Goal: Find specific page/section: Find specific page/section

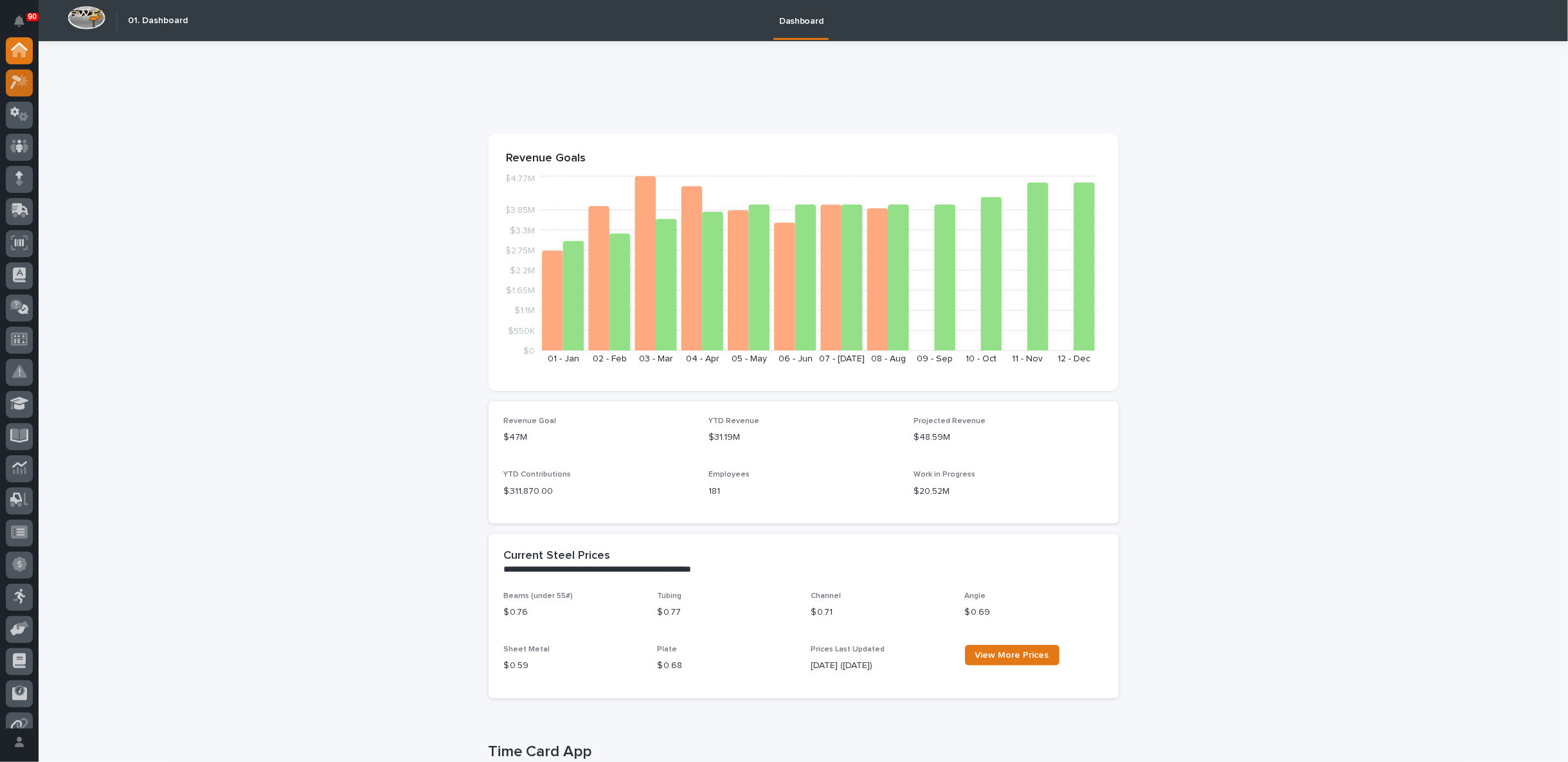
click at [24, 74] on div at bounding box center [19, 82] width 27 height 27
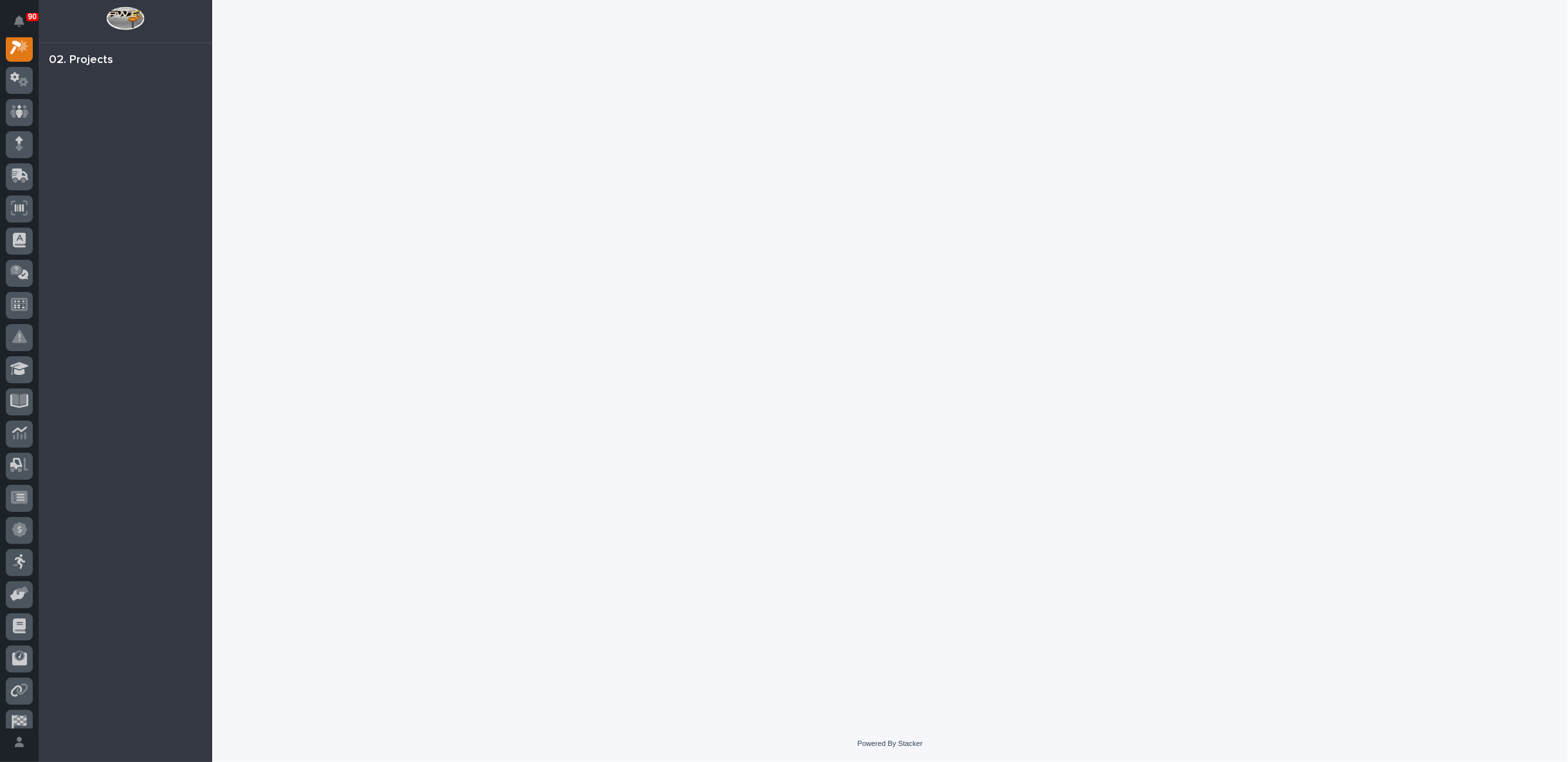
scroll to position [32, 0]
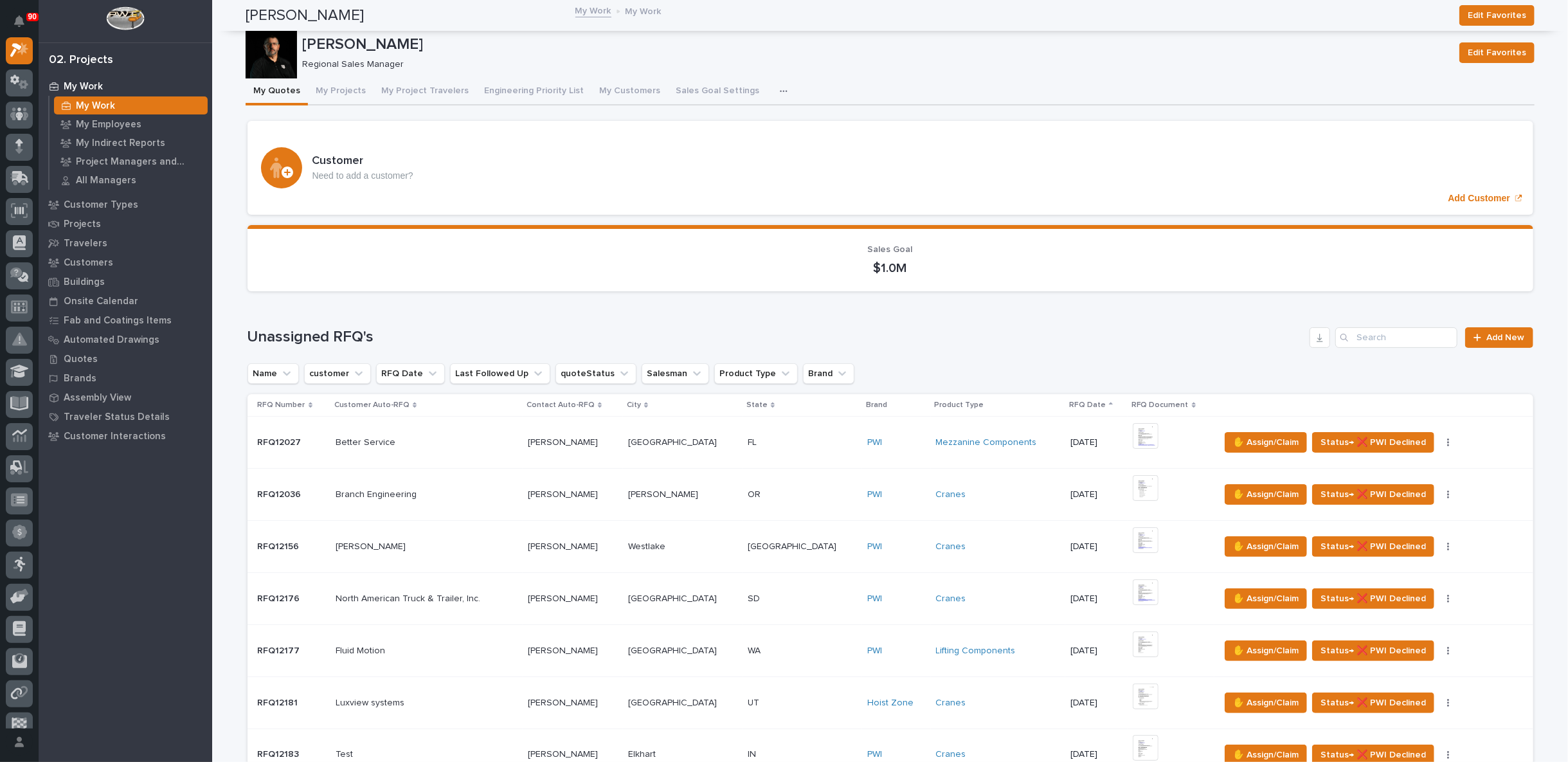
scroll to position [571, 0]
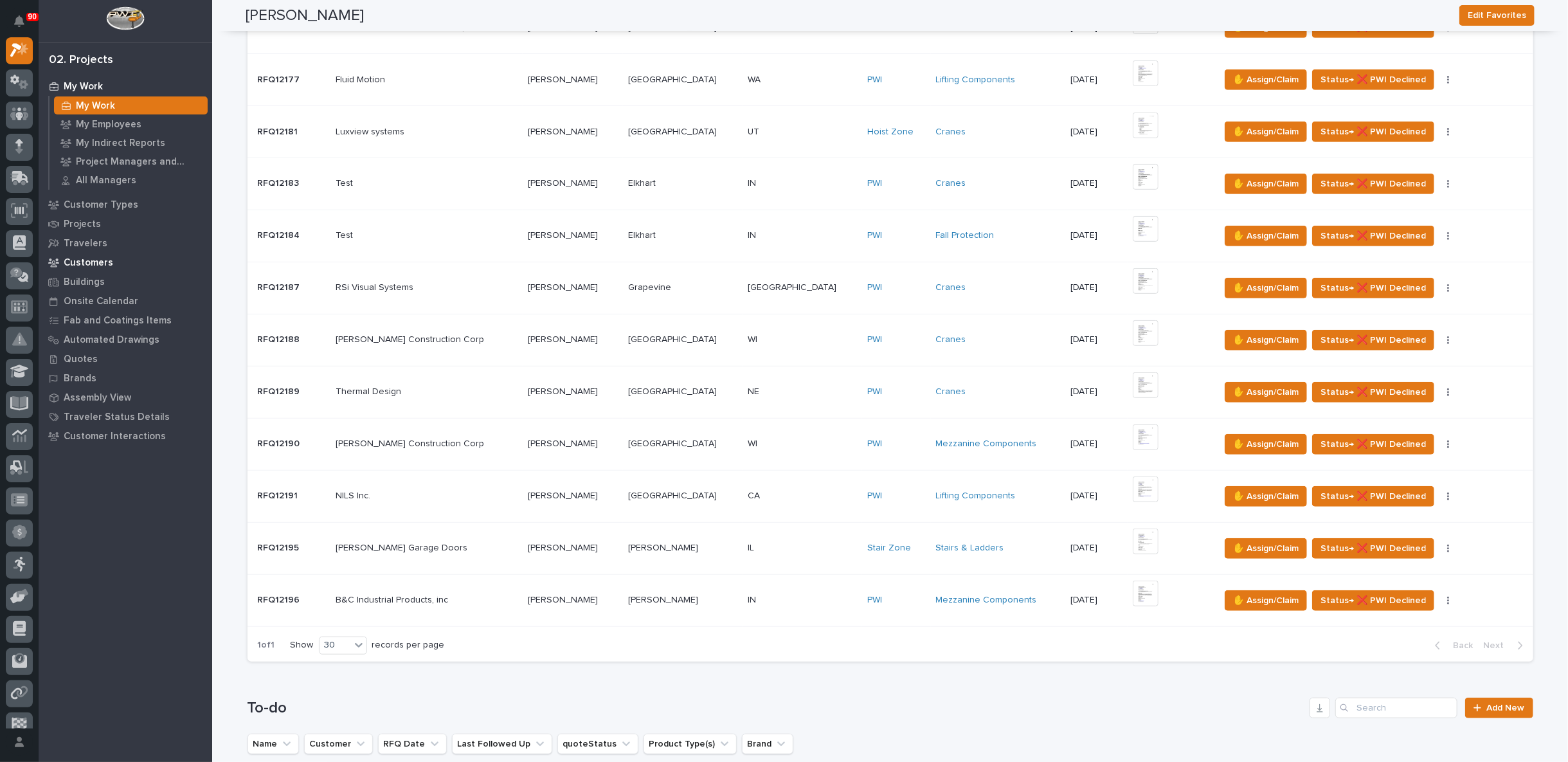
click at [94, 261] on p "Customers" at bounding box center [88, 263] width 50 height 12
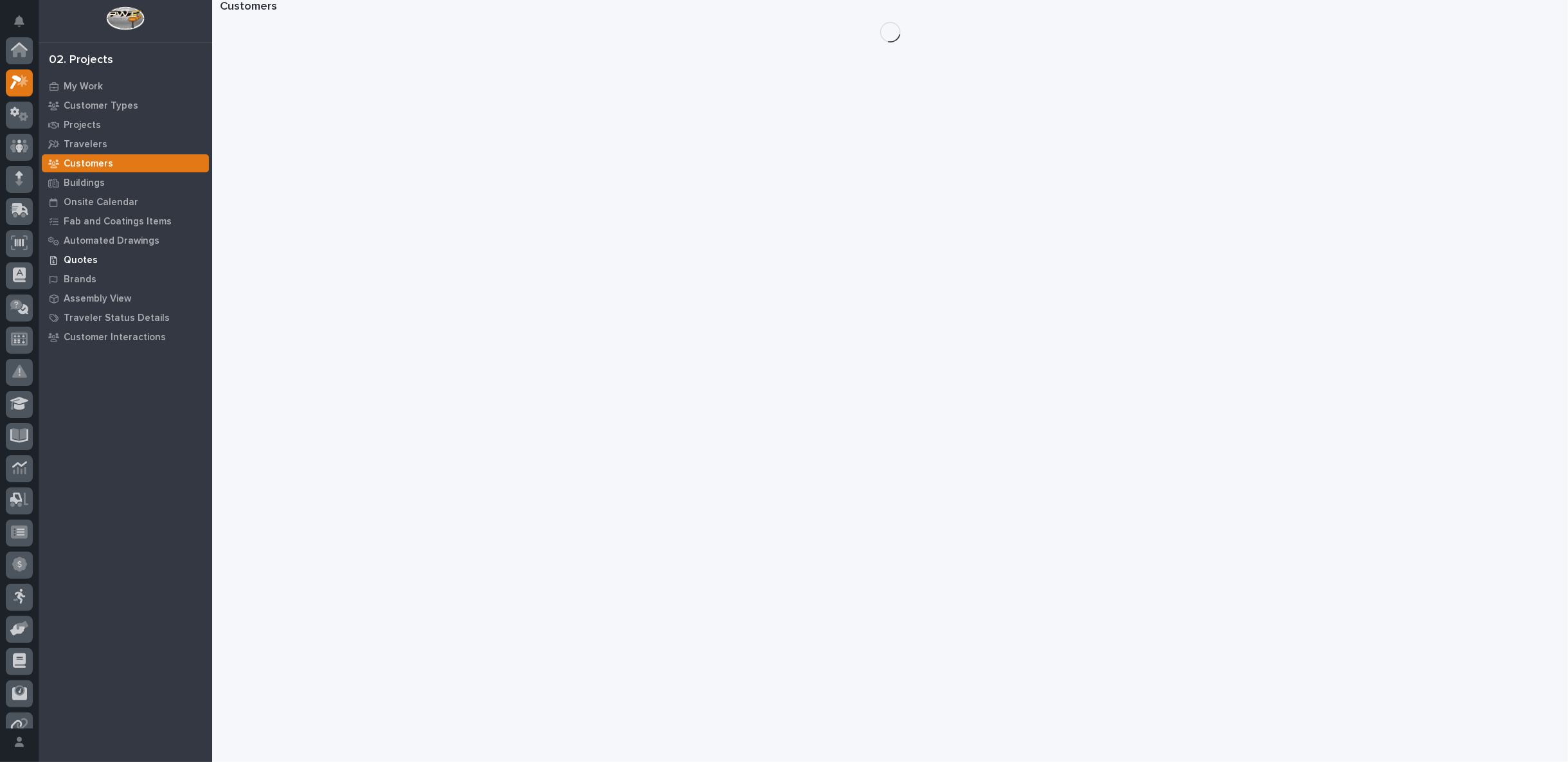
scroll to position [32, 0]
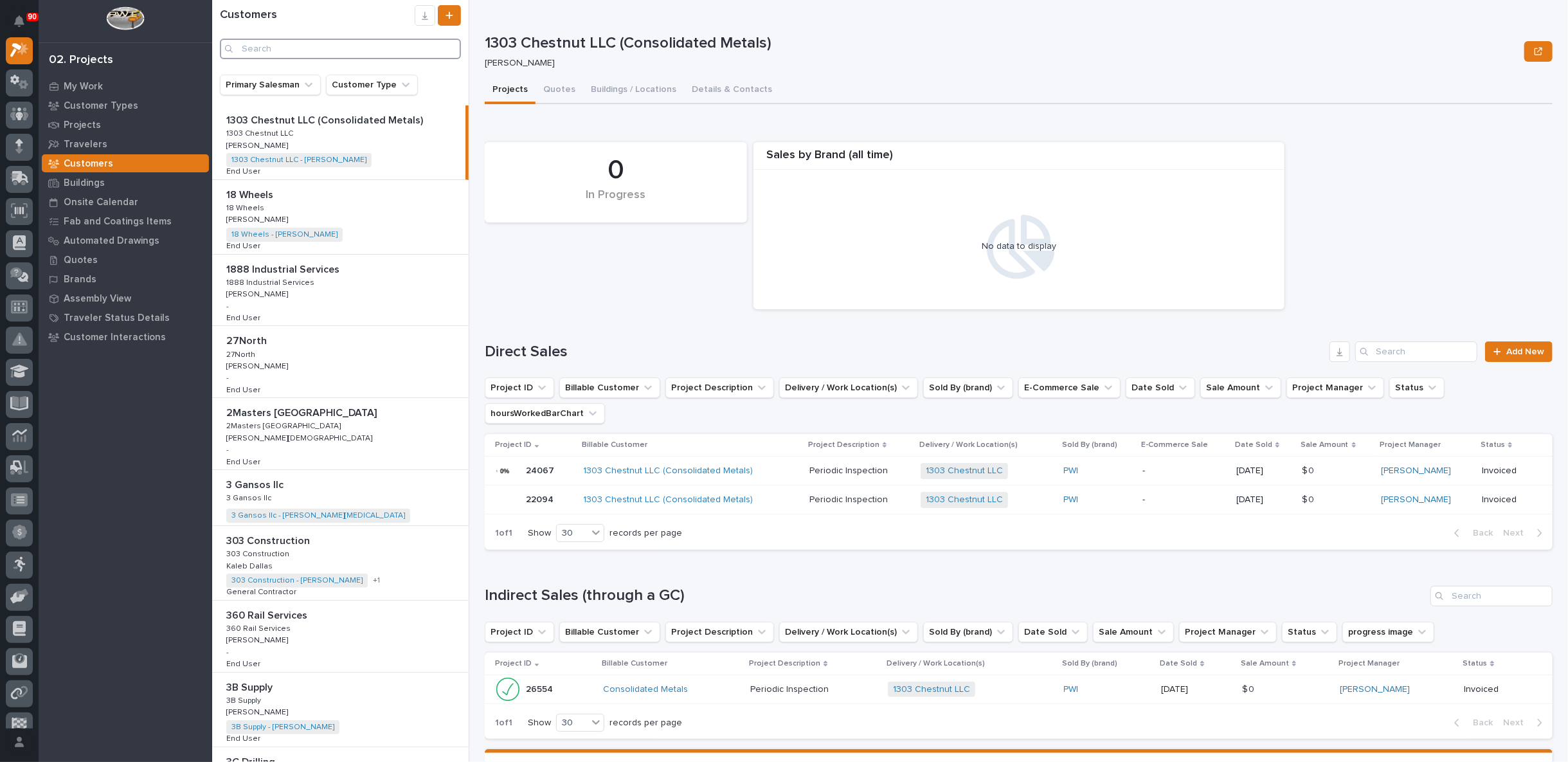
click at [294, 51] on input "Search" at bounding box center [340, 49] width 241 height 20
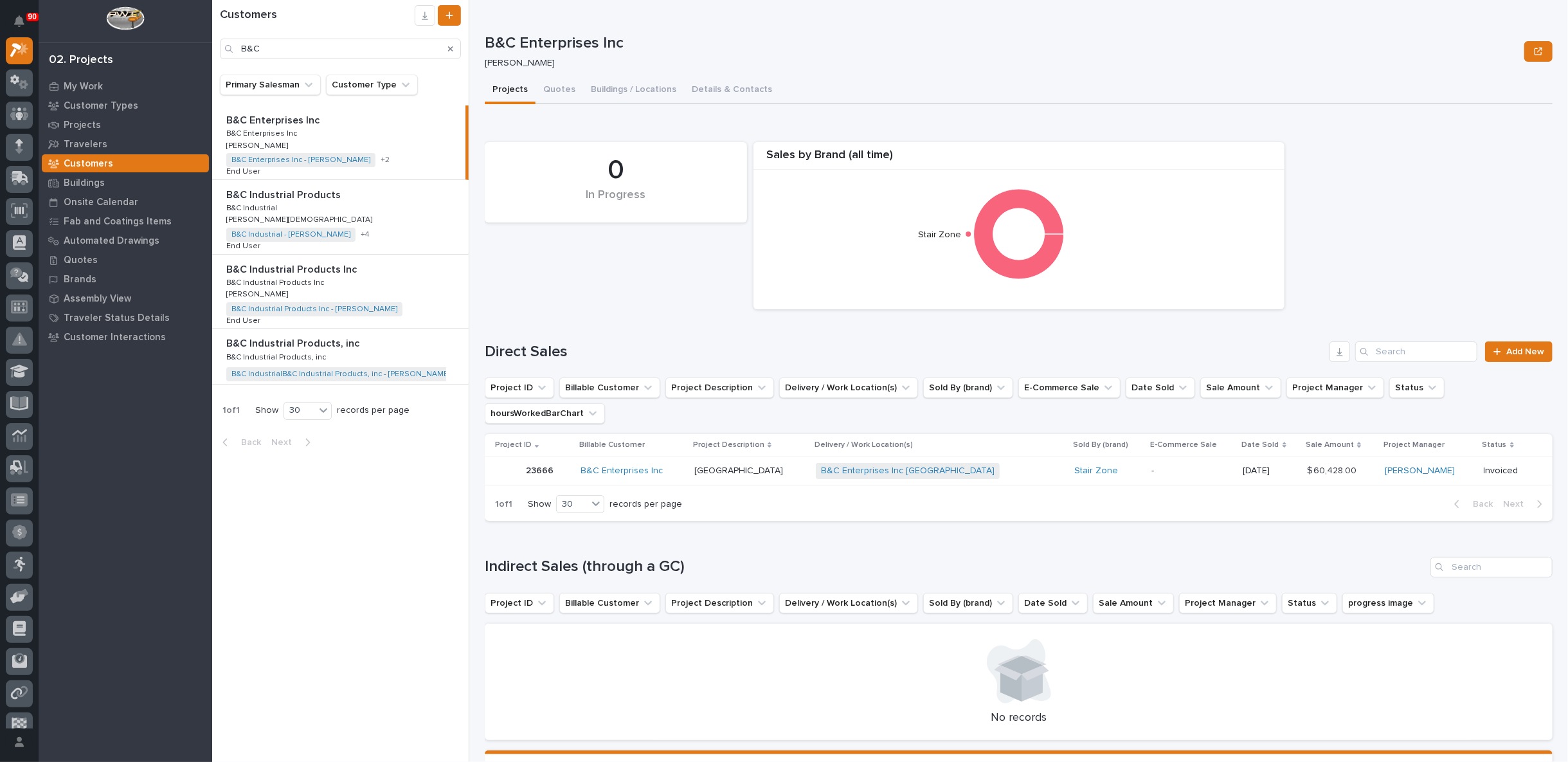
click at [294, 207] on div "B&C Industrial Products B&C Industrial Products B&C Industrial B&C Industrial […" at bounding box center [340, 217] width 256 height 74
type input "B"
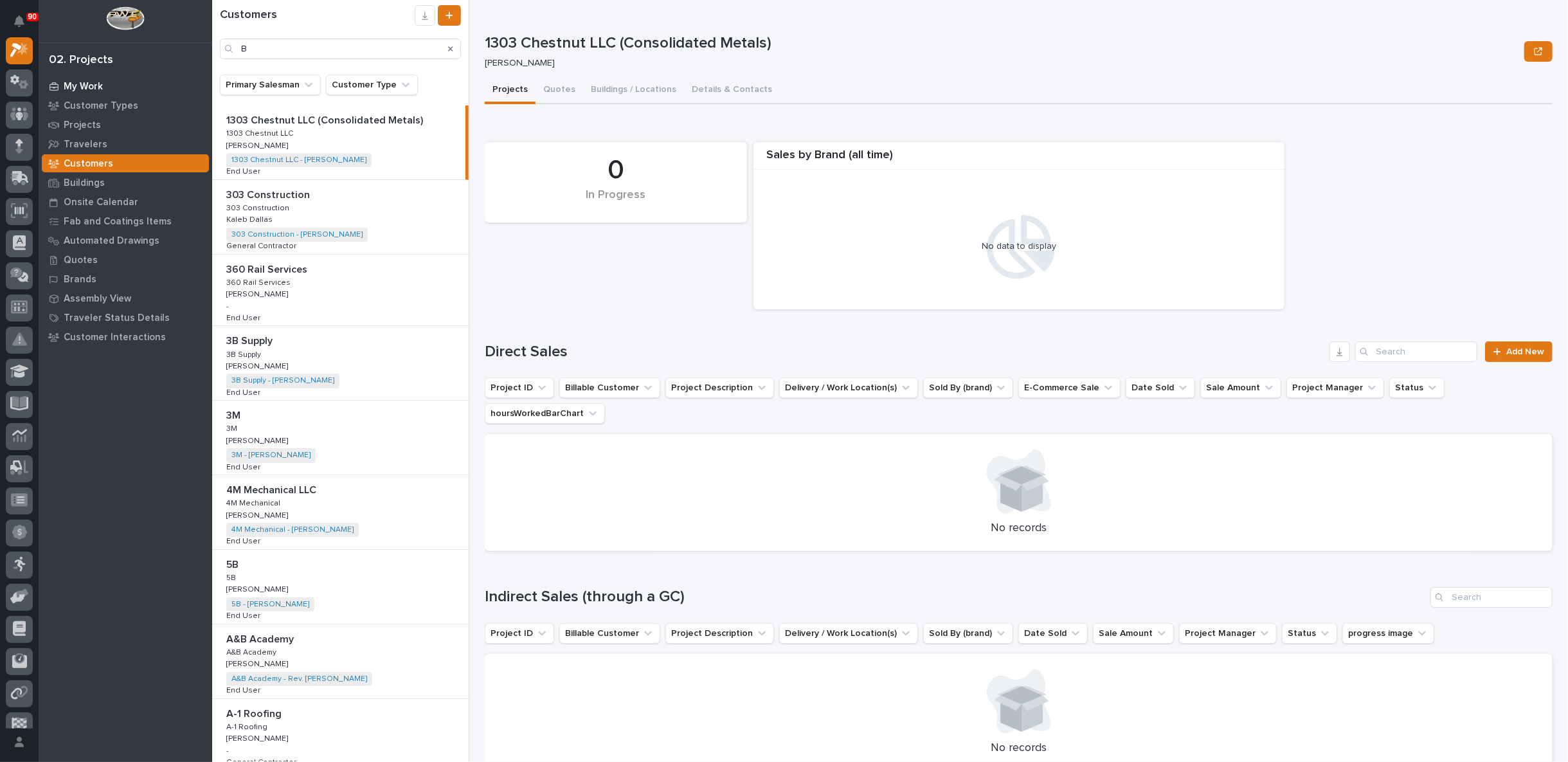
click at [77, 88] on p "My Work" at bounding box center [83, 87] width 39 height 12
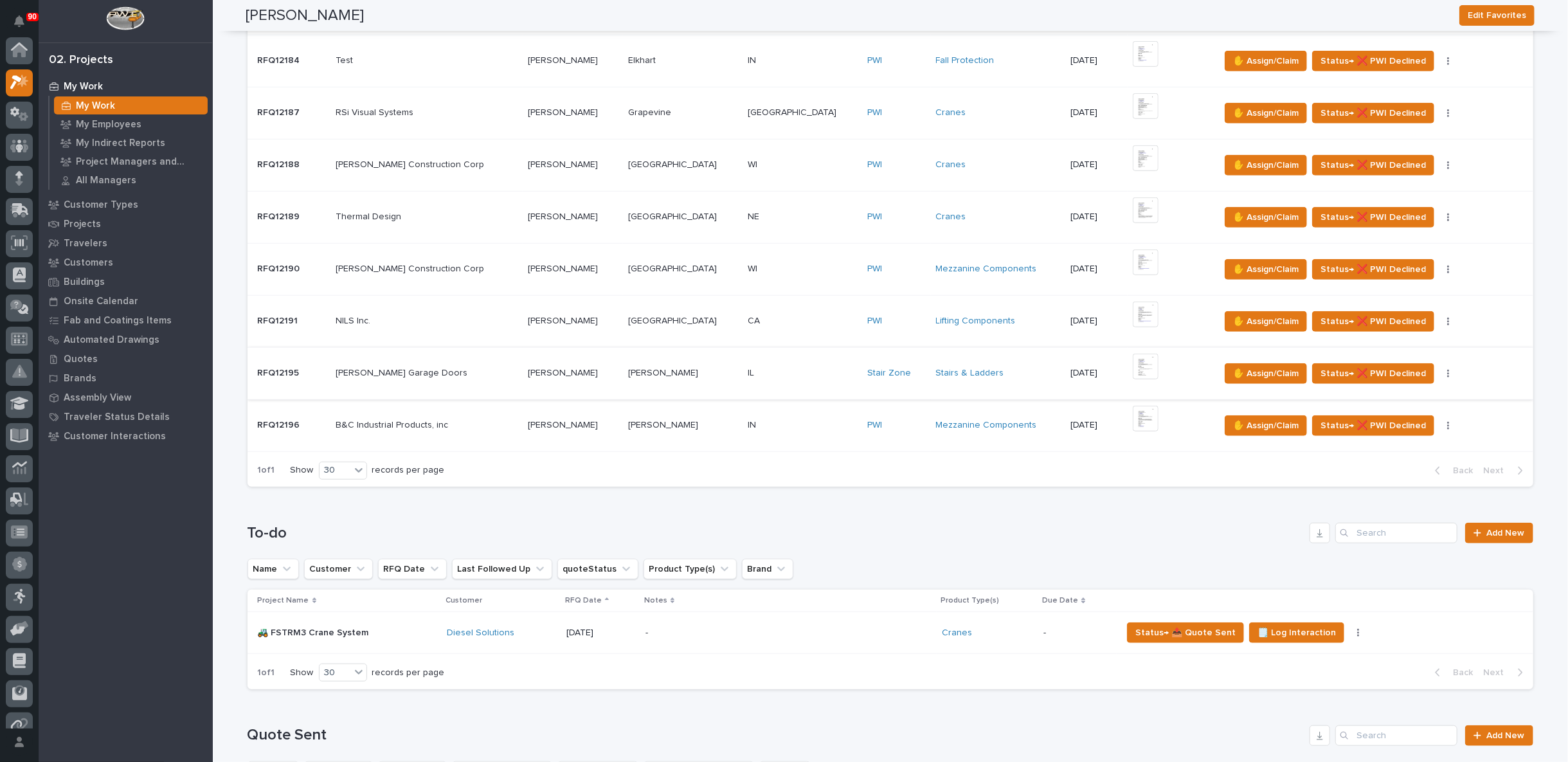
scroll to position [643, 0]
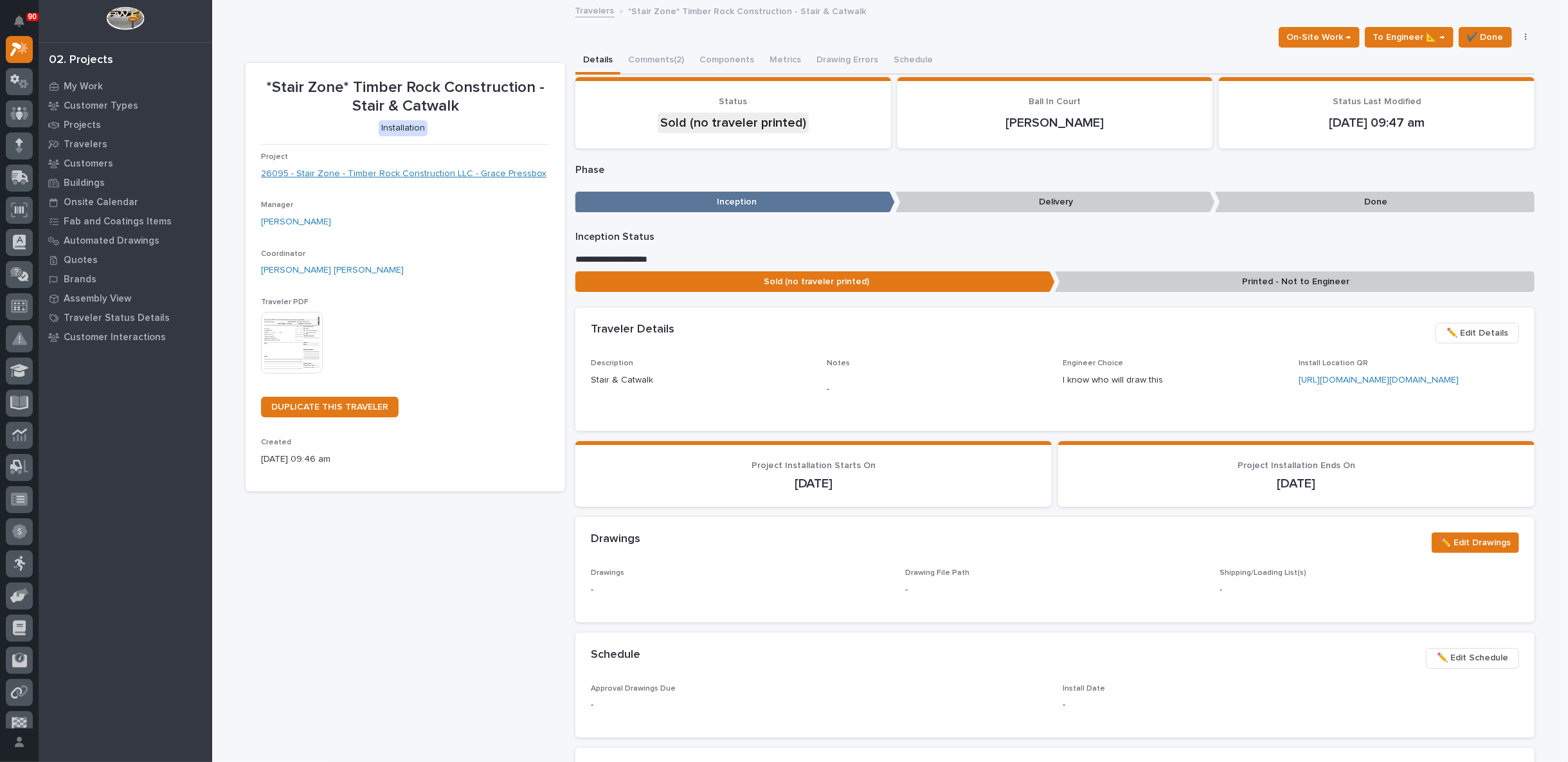
click at [374, 170] on link "26095 - Stair Zone - Timber Rock Construction LLC - Grace Pressbox" at bounding box center [404, 174] width 285 height 13
